Goal: Entertainment & Leisure: Consume media (video, audio)

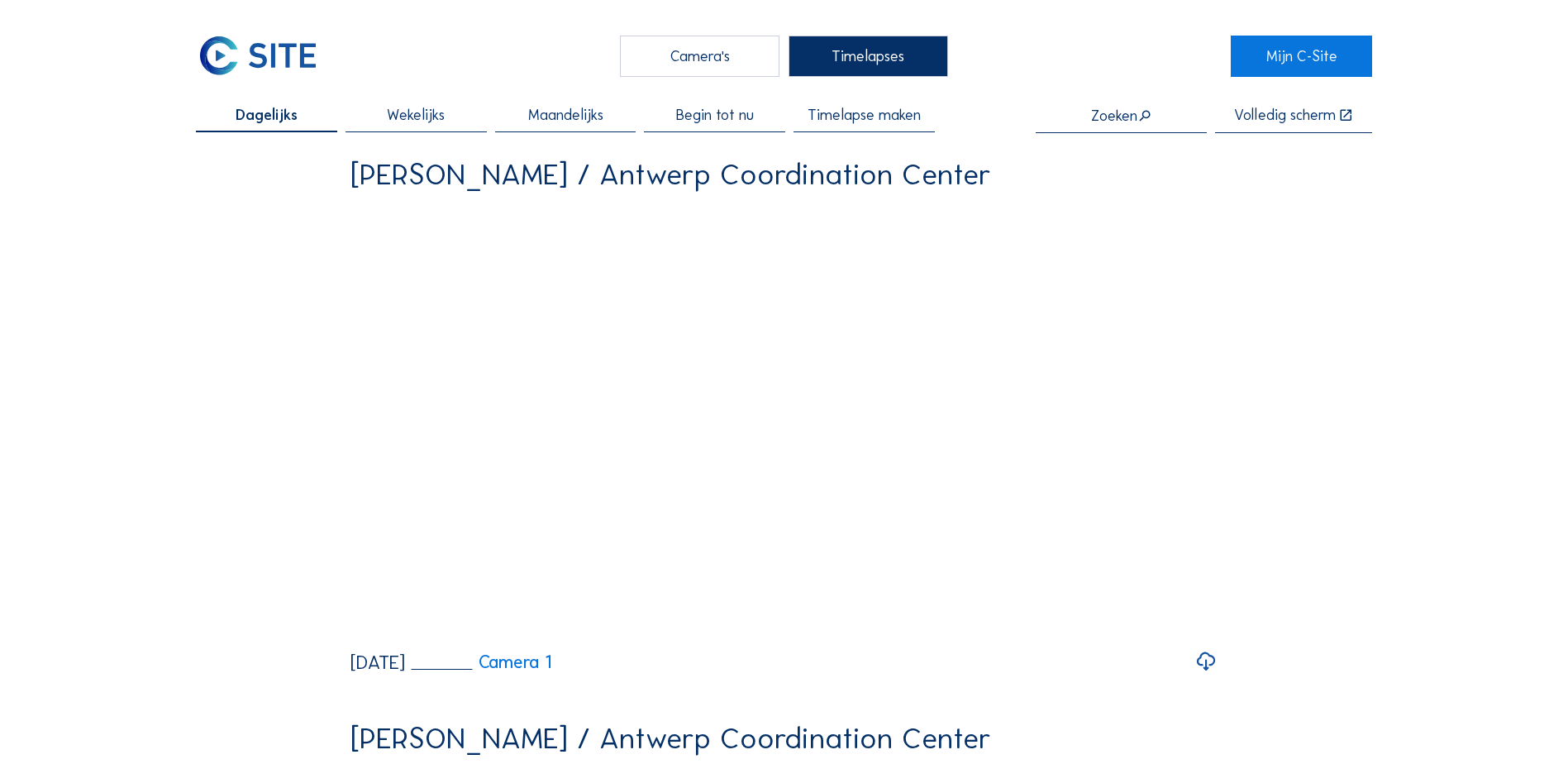
click at [410, 114] on span "Wekelijks" at bounding box center [416, 115] width 58 height 15
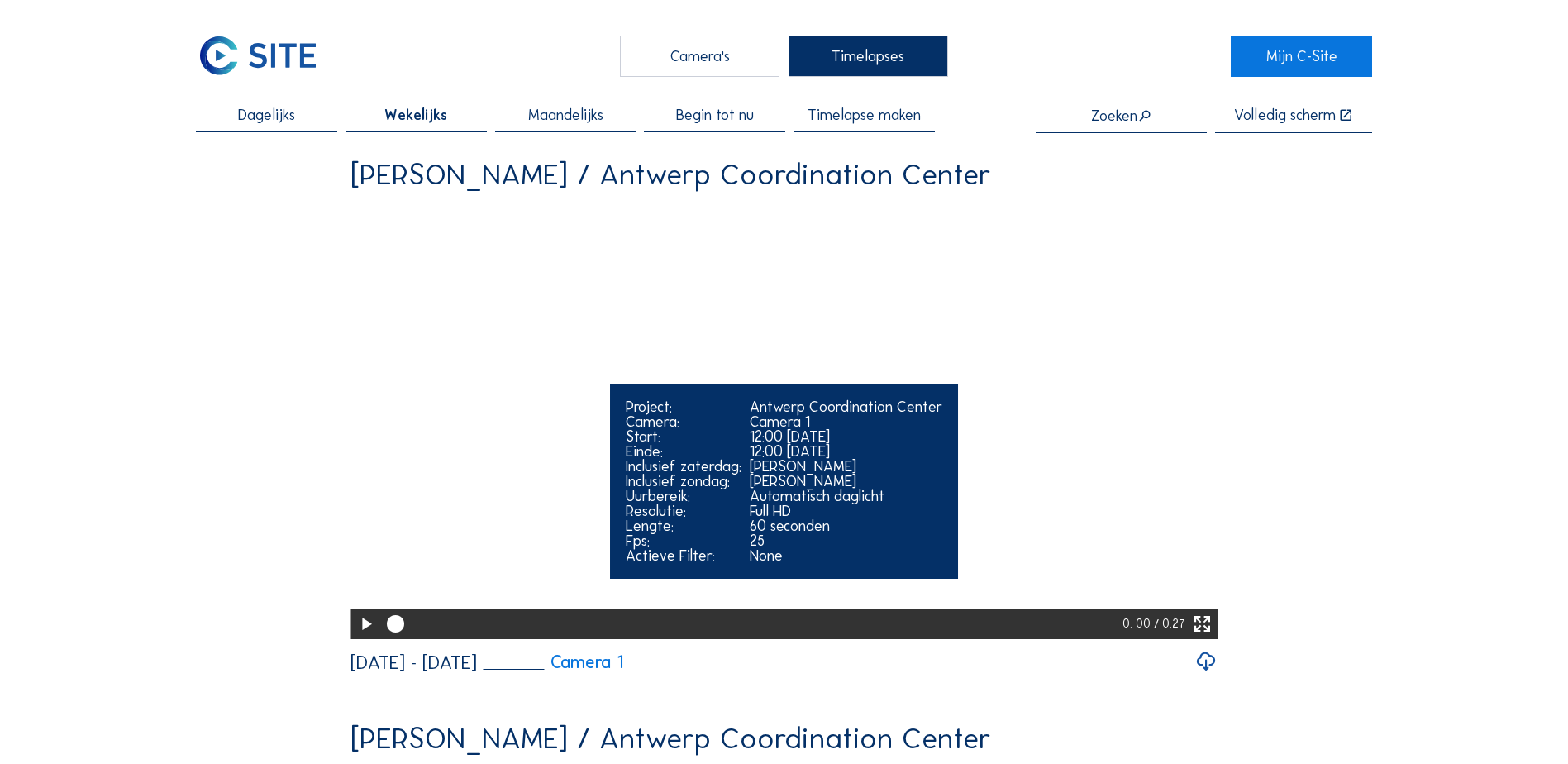
click at [1210, 637] on icon at bounding box center [1202, 624] width 20 height 25
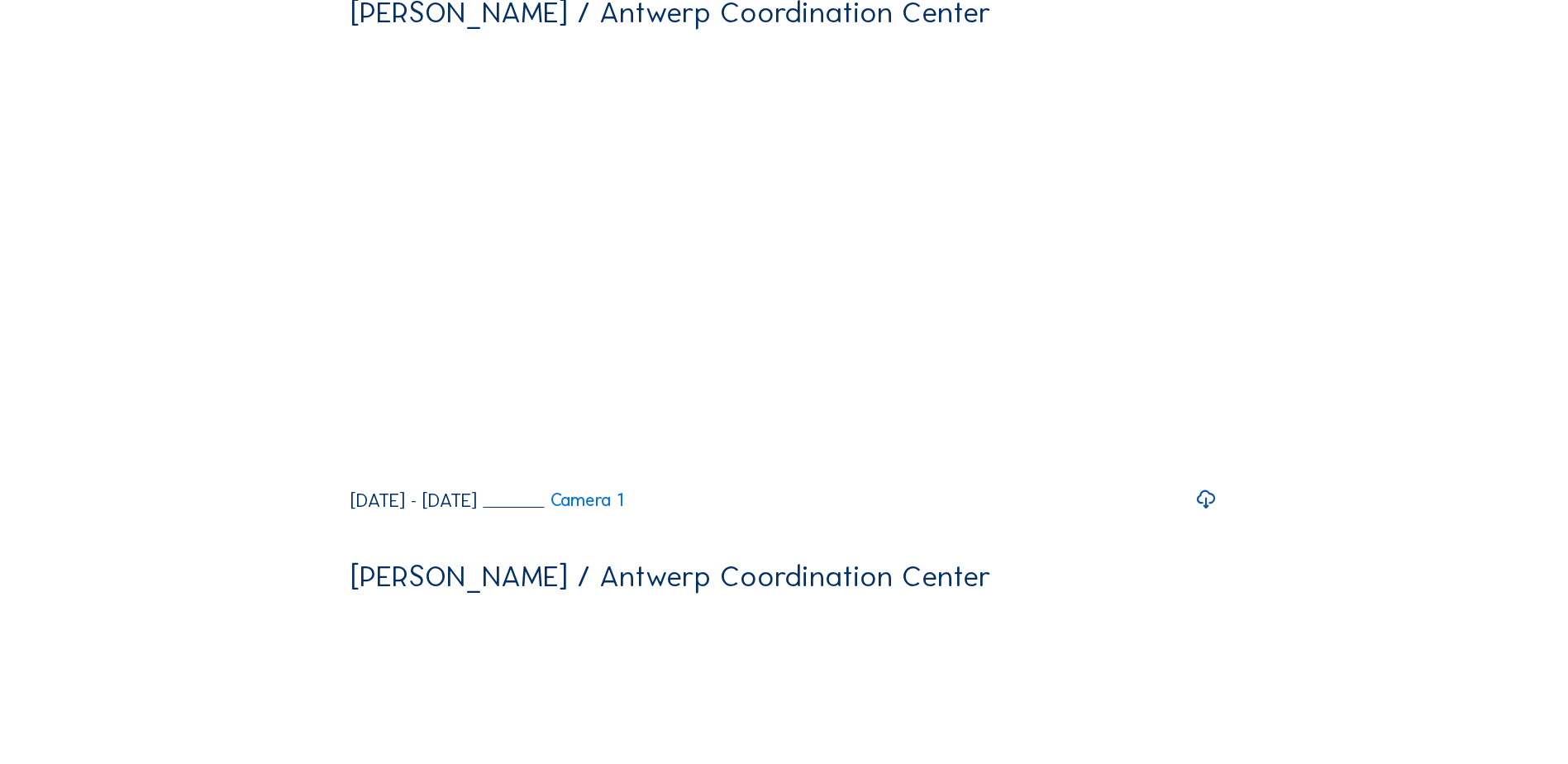
scroll to position [1405, 0]
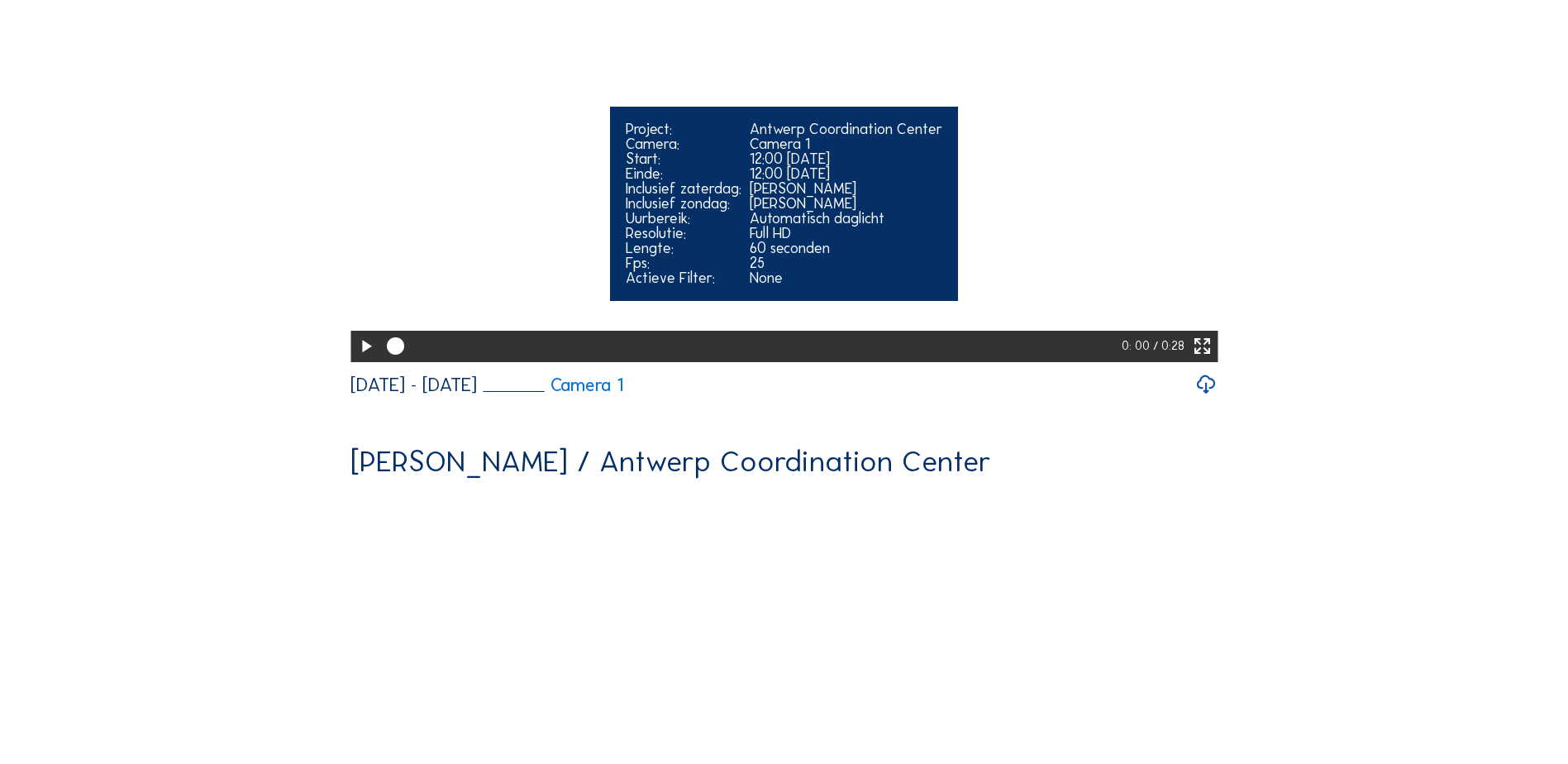
click at [1205, 360] on icon at bounding box center [1202, 346] width 20 height 25
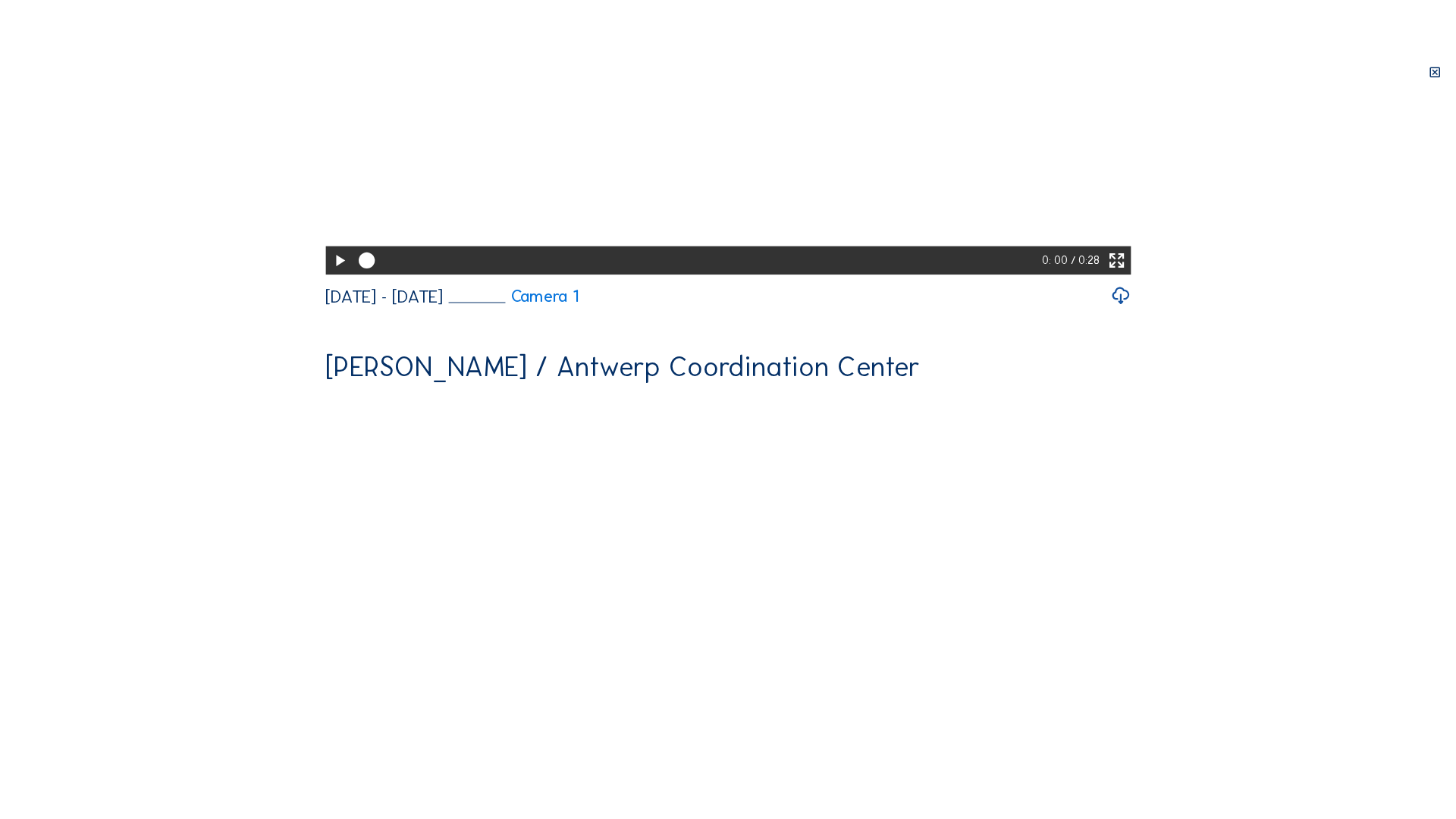
scroll to position [1176, 0]
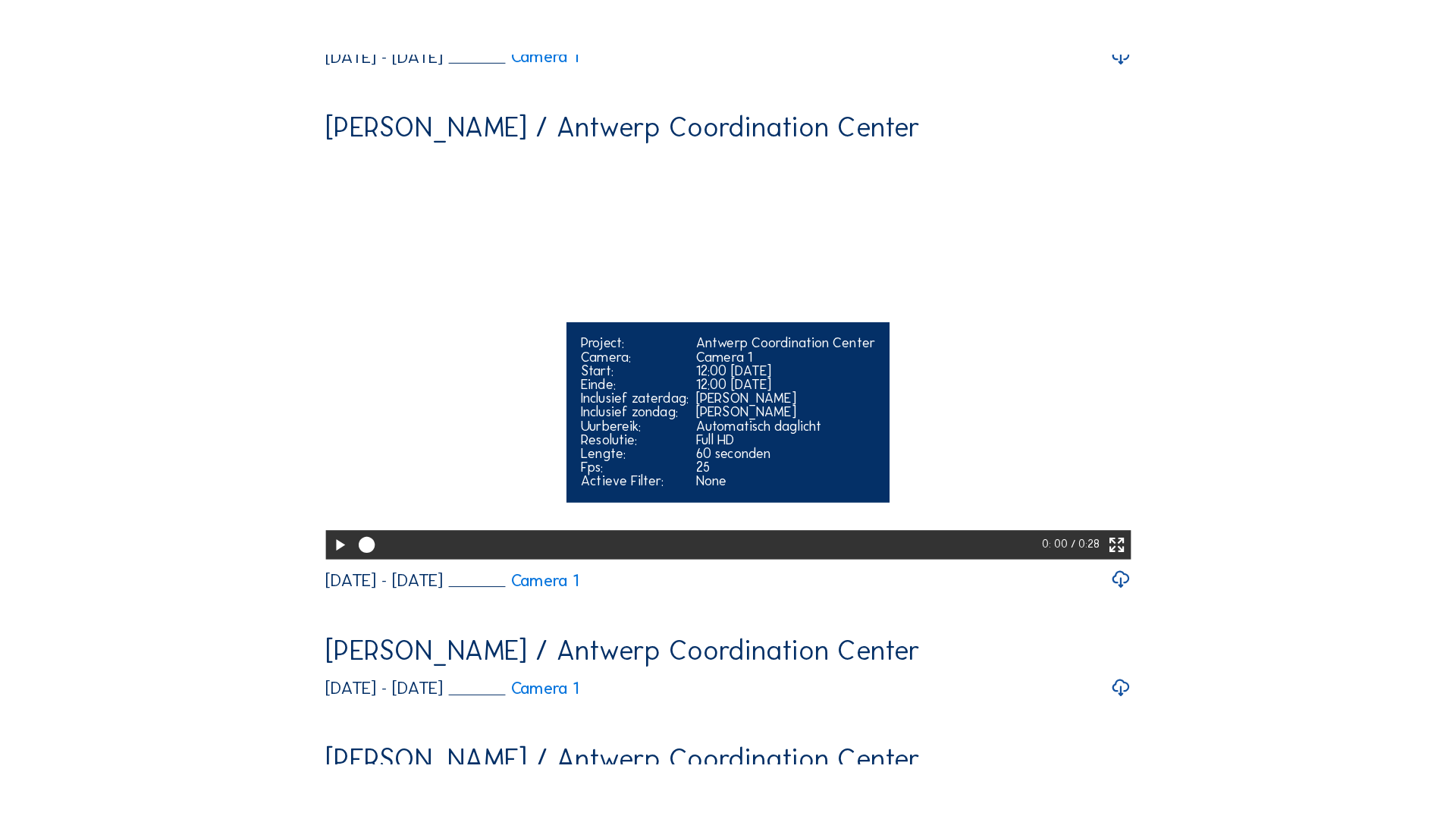
scroll to position [607, 0]
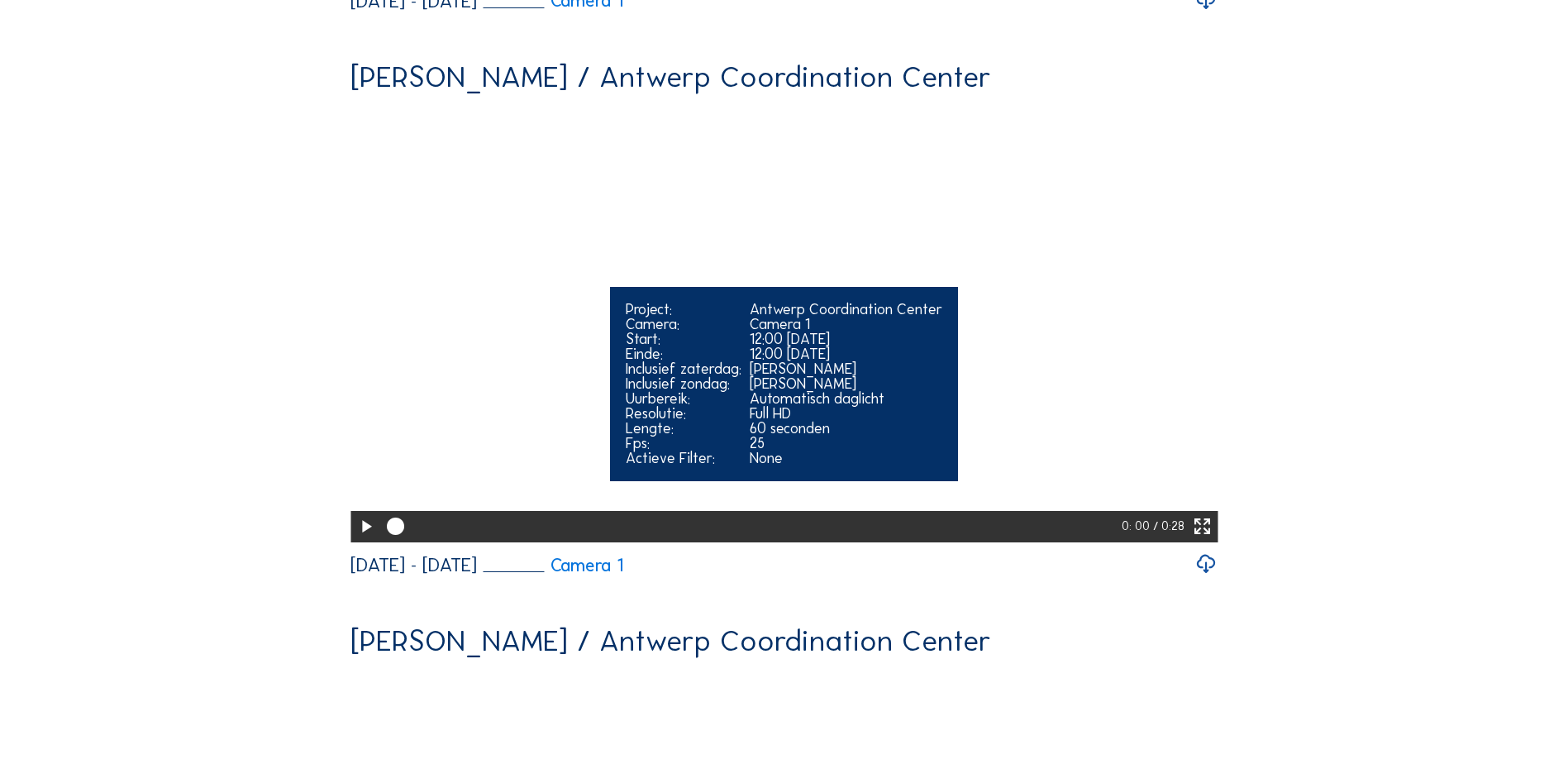
click at [362, 540] on icon at bounding box center [366, 527] width 20 height 25
click at [1212, 540] on icon at bounding box center [1202, 527] width 20 height 25
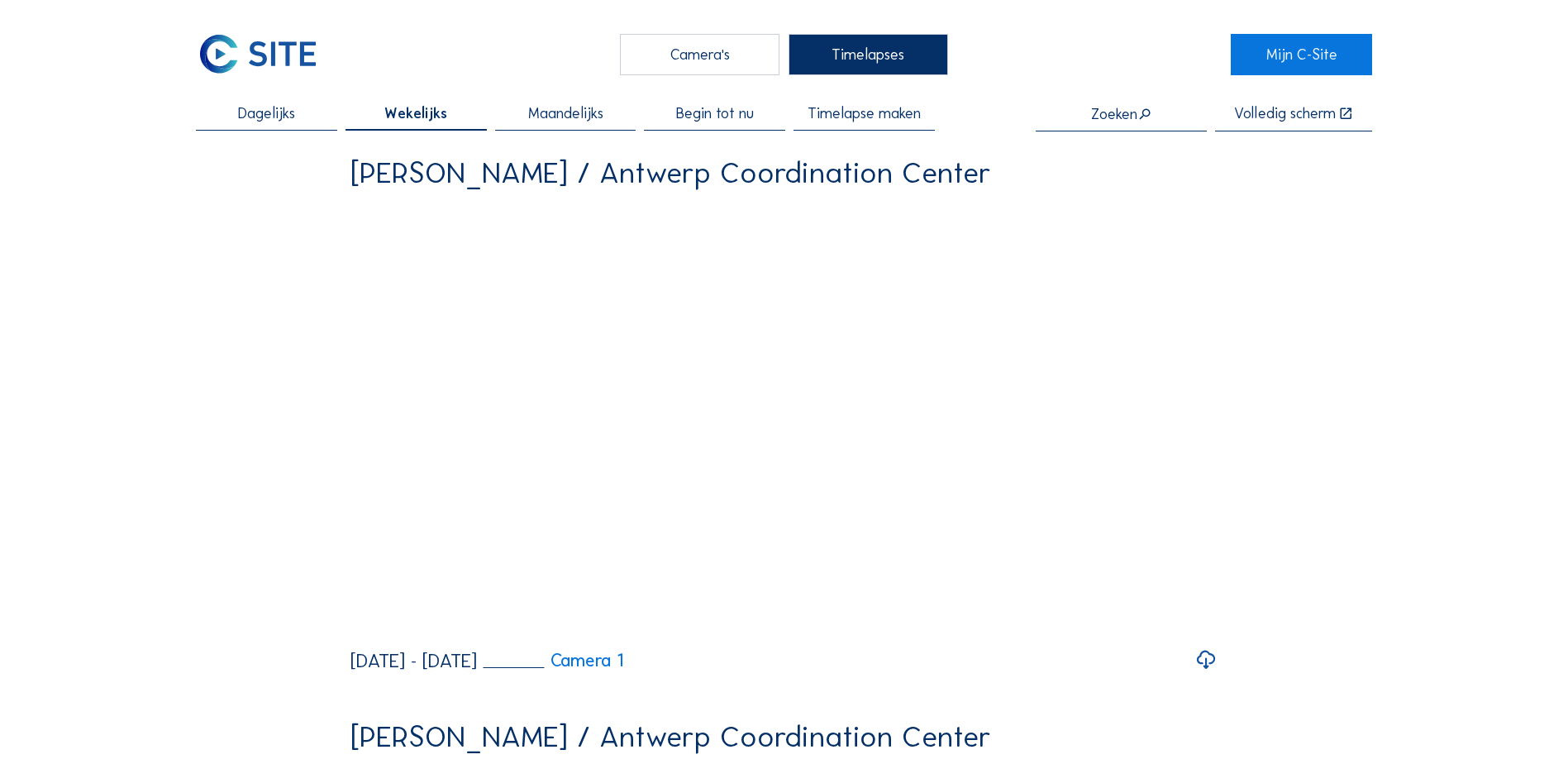
scroll to position [0, 0]
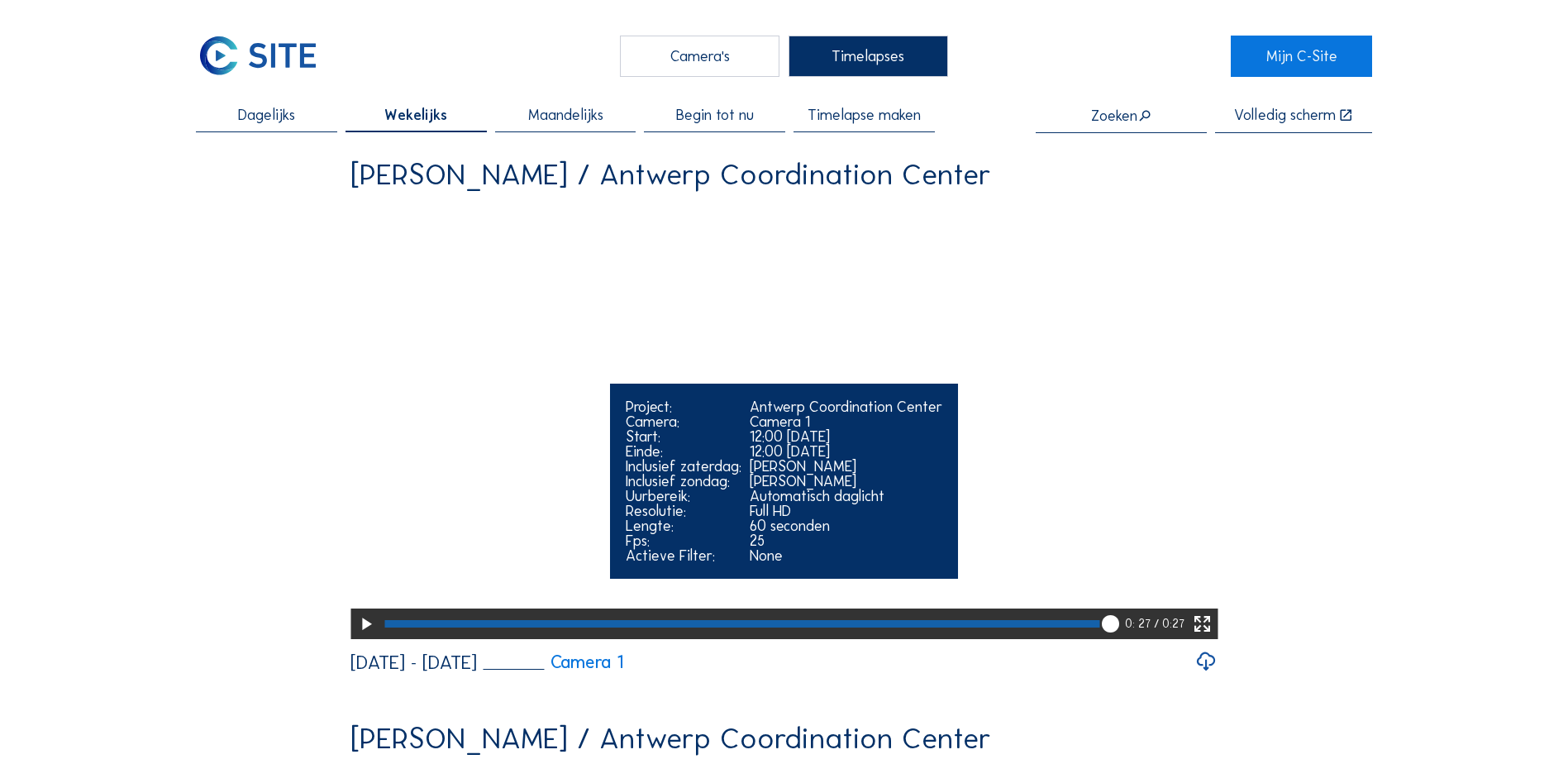
click at [1211, 637] on icon at bounding box center [1202, 624] width 20 height 25
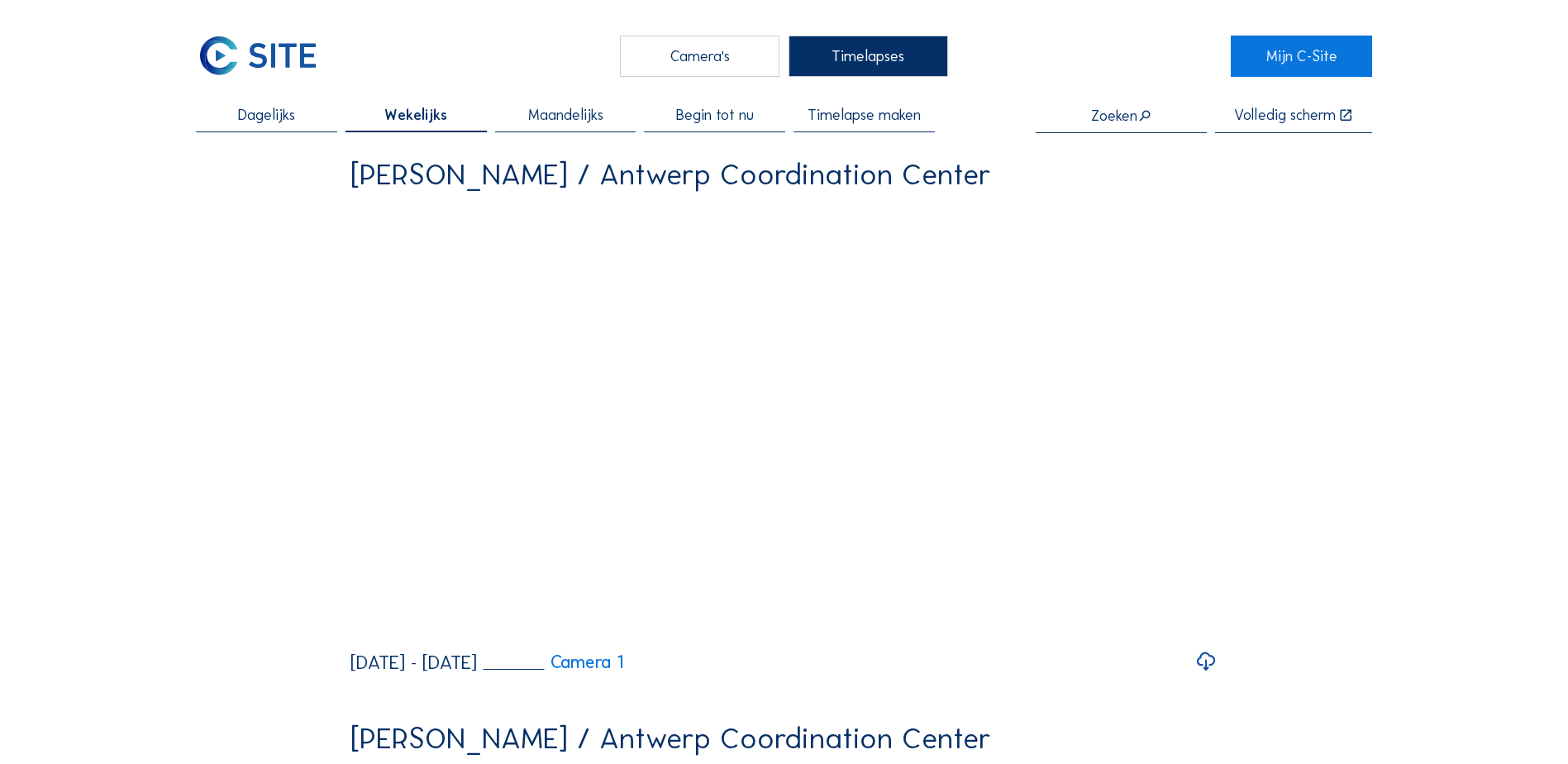
click at [725, 66] on div "Camera's" at bounding box center [700, 56] width 159 height 42
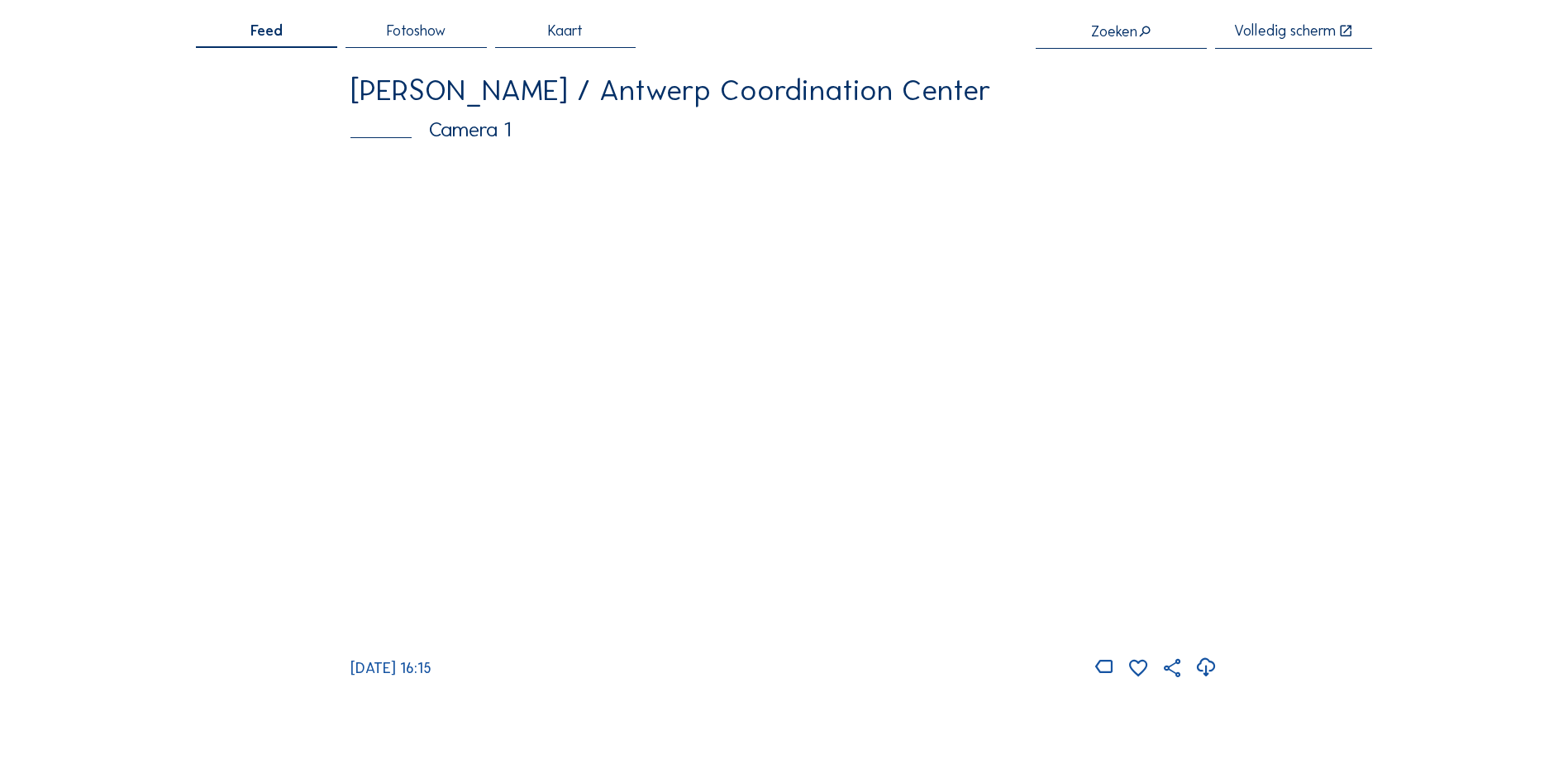
scroll to position [83, 0]
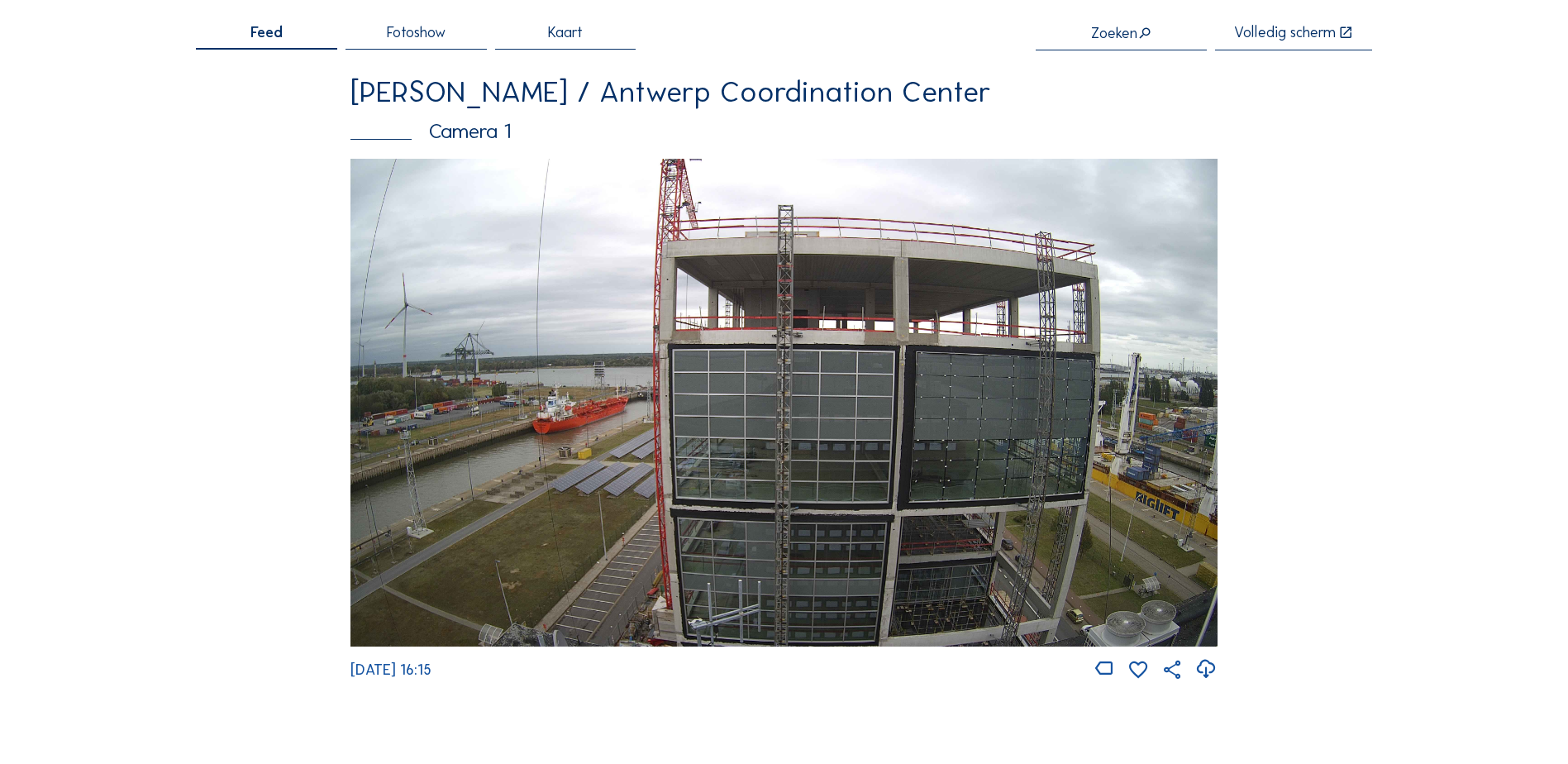
click at [848, 397] on img at bounding box center [784, 402] width 867 height 488
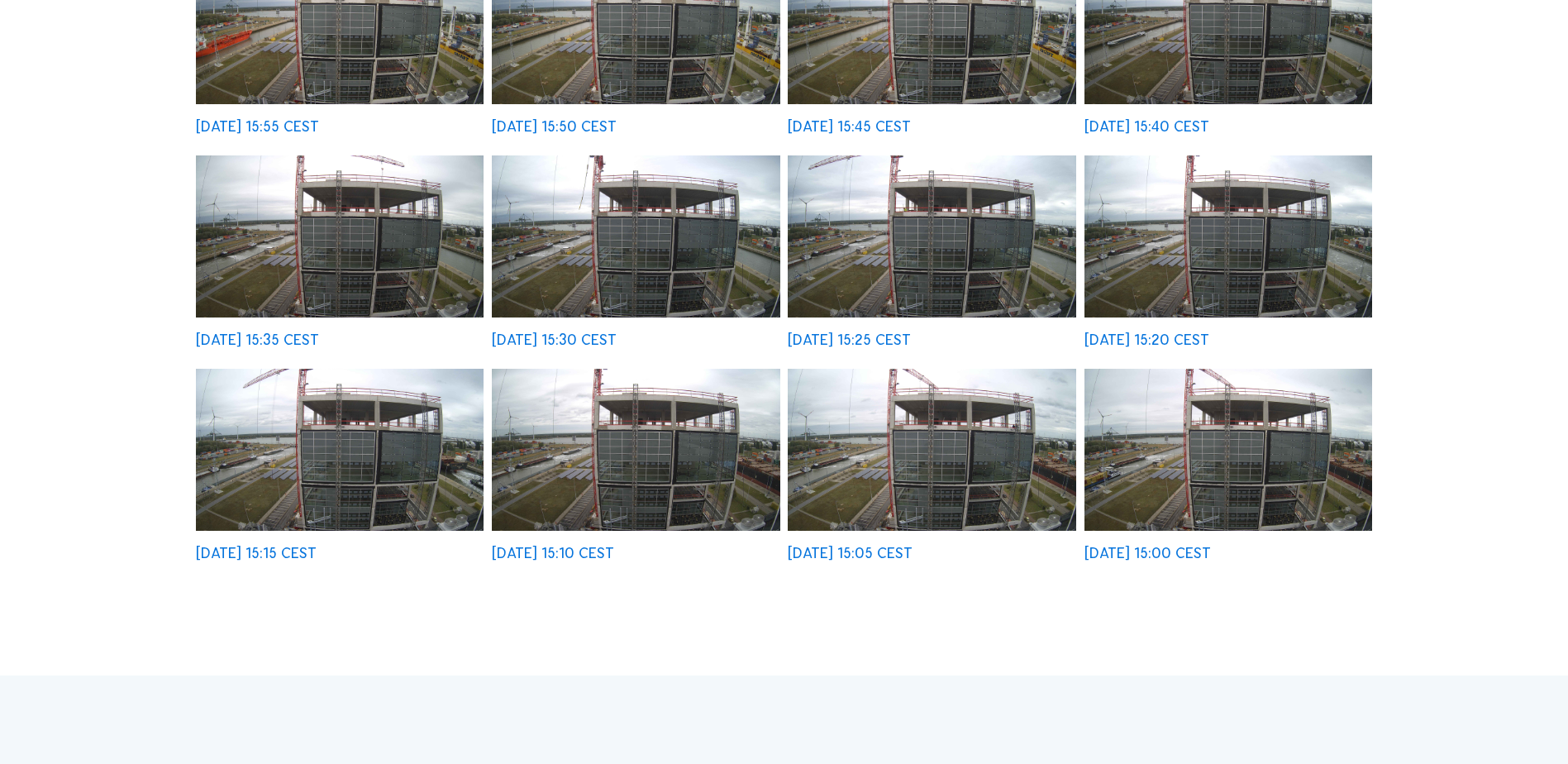
scroll to position [330, 0]
